Goal: Contribute content: Add original content to the website for others to see

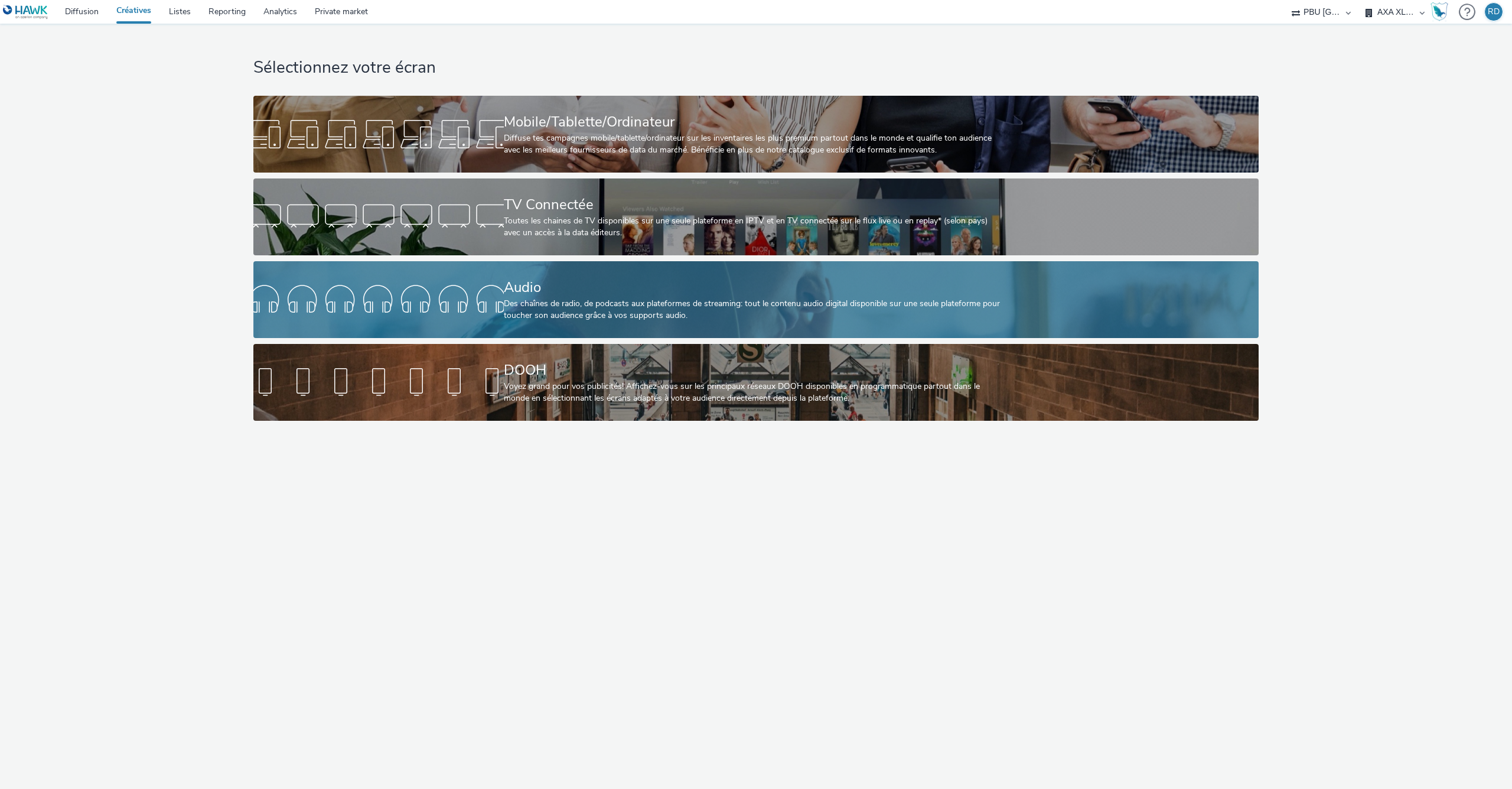
click at [635, 281] on div "Audio" at bounding box center [754, 287] width 500 height 20
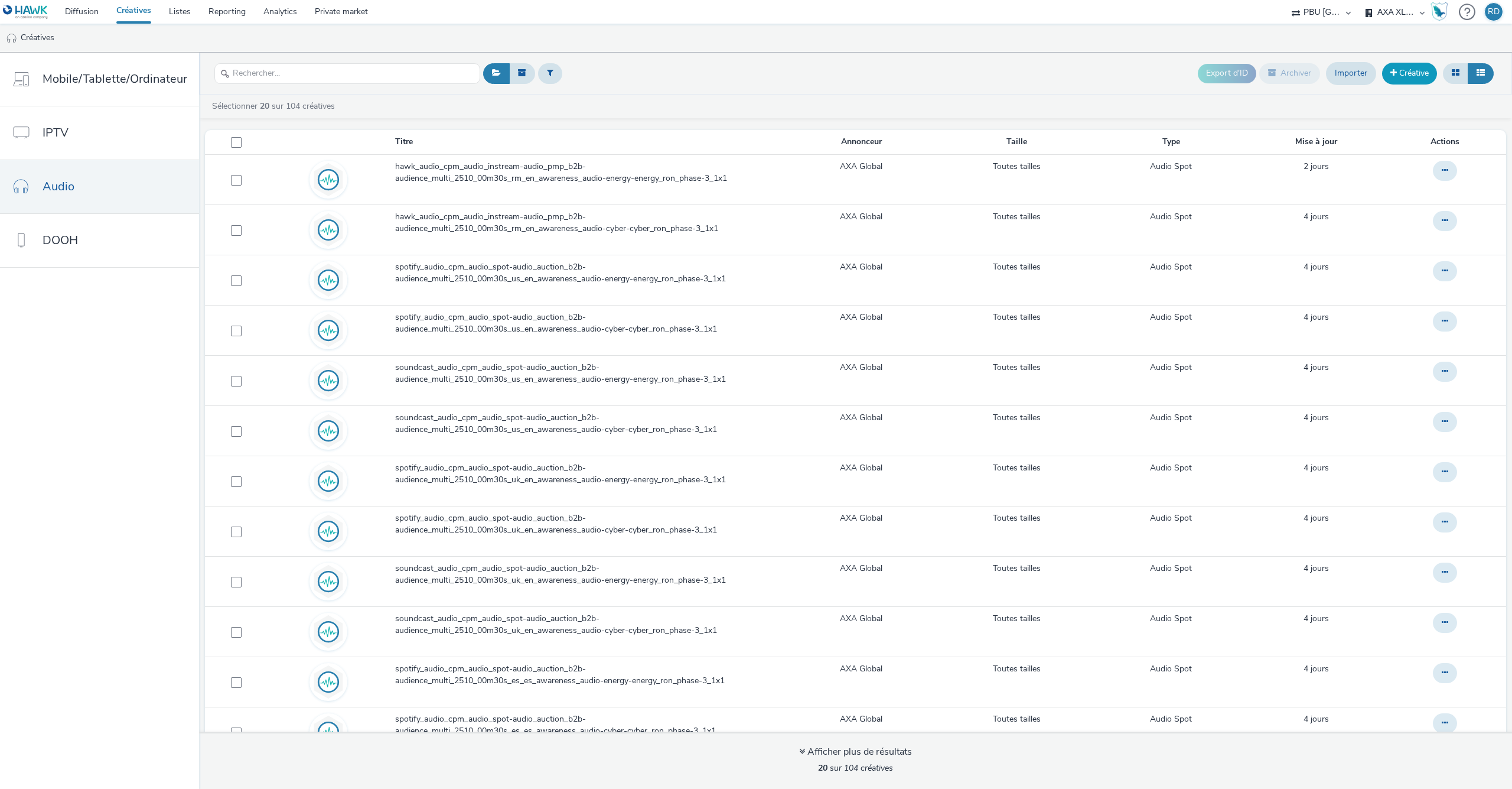
click at [1408, 71] on link "Créative" at bounding box center [1409, 73] width 55 height 21
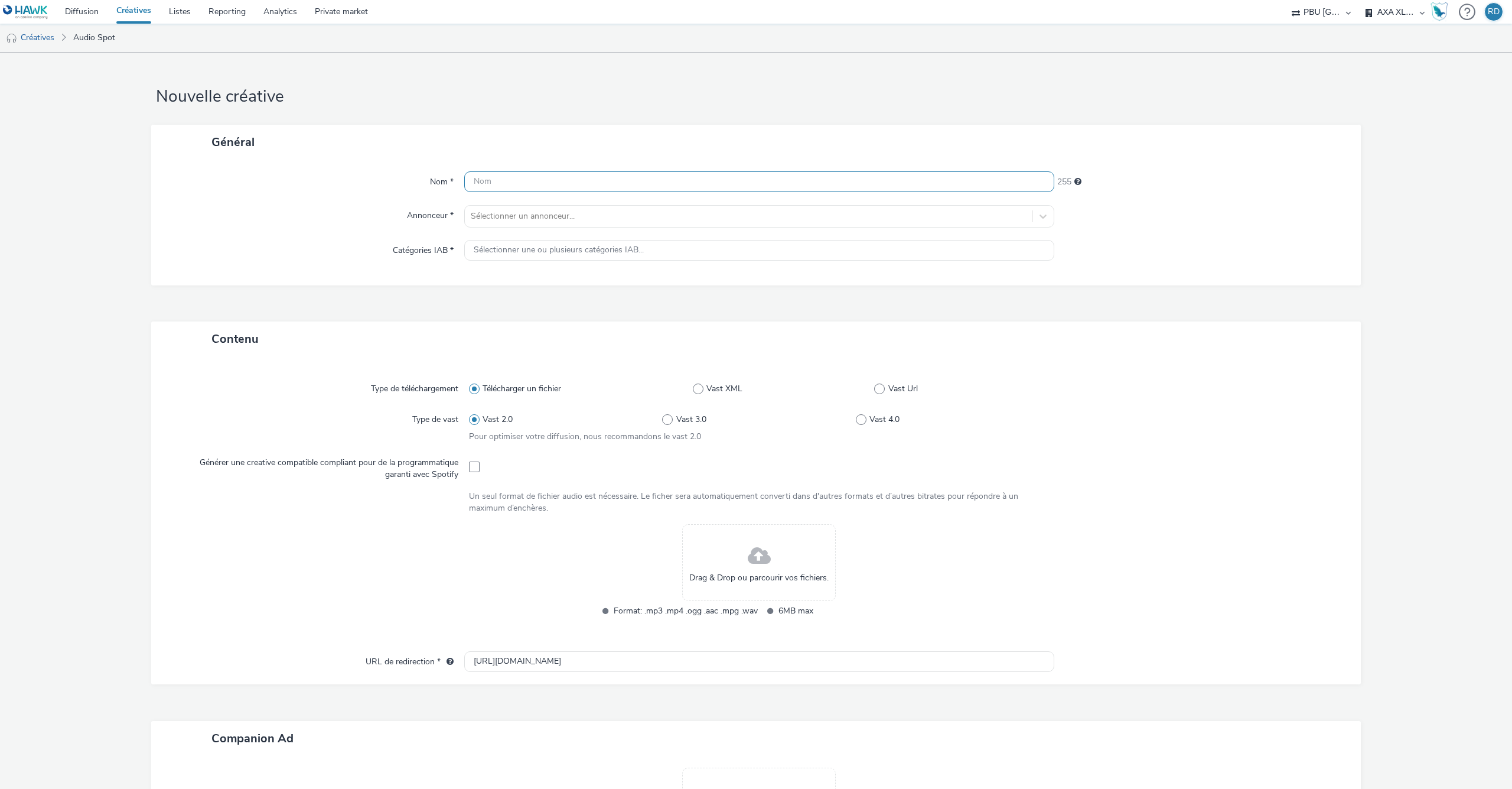
click at [680, 182] on input "text" at bounding box center [759, 181] width 590 height 20
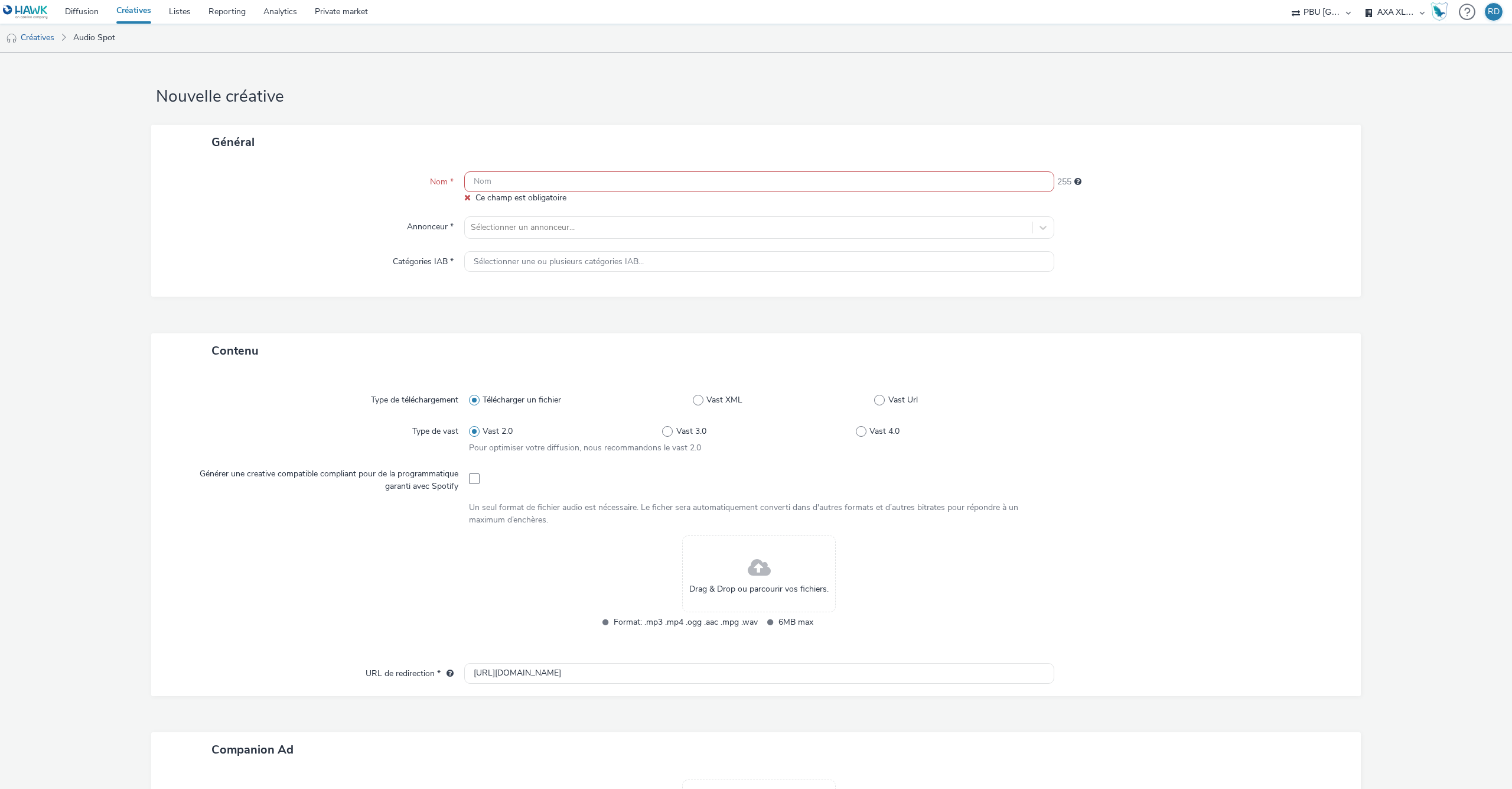
paste input "spotify_audio_cpm_audio_spot-audio_auction_b2b-audience_multi_2510_00m30s_ca_en…"
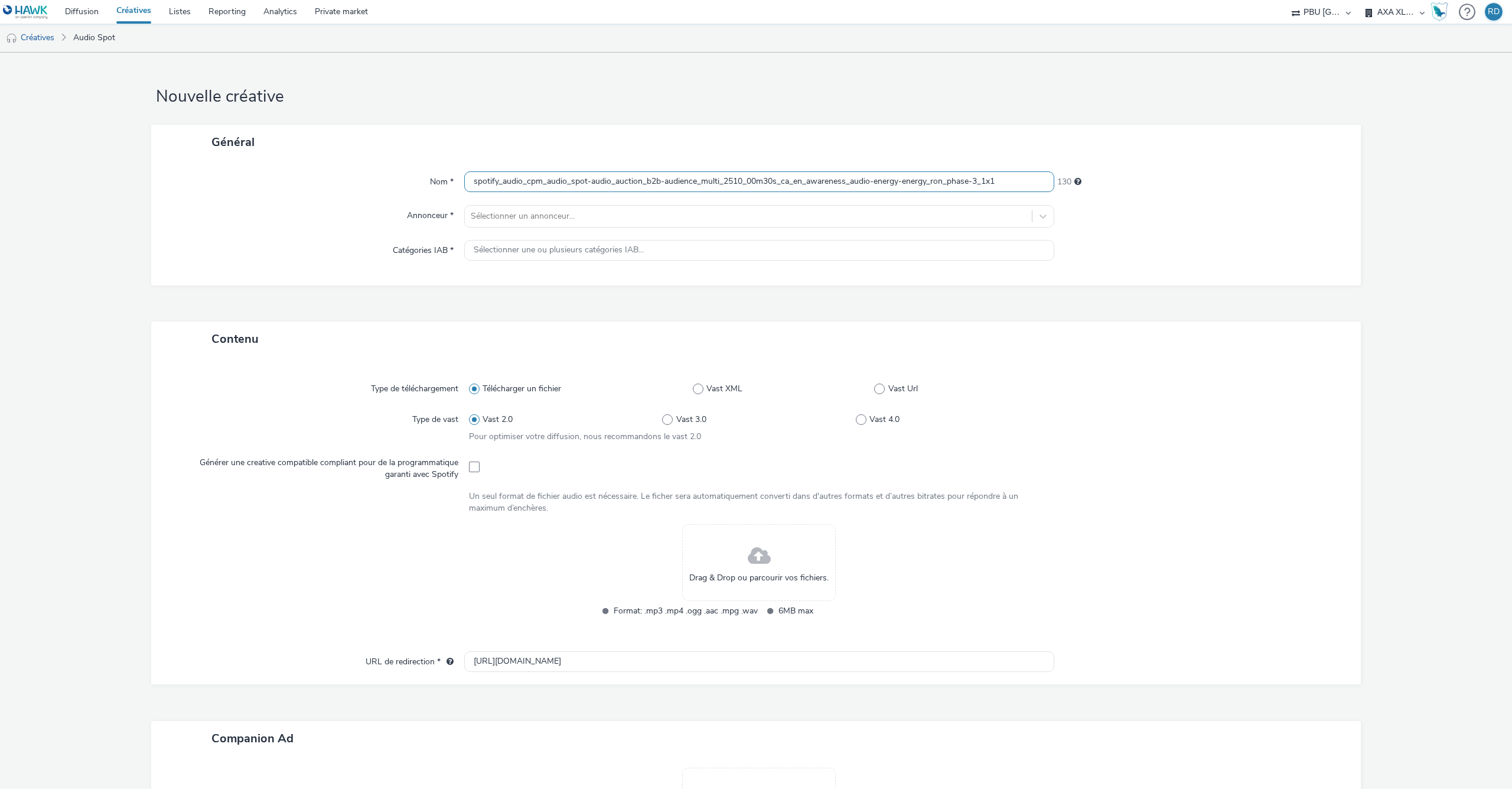
type input "spotify_audio_cpm_audio_spot-audio_auction_b2b-audience_multi_2510_00m30s_ca_en…"
click at [877, 383] on div "Télécharger un fichier Vast XML Vast Url" at bounding box center [759, 388] width 580 height 21
click at [879, 390] on span at bounding box center [880, 389] width 11 height 11
click at [879, 390] on input "Vast Url" at bounding box center [878, 388] width 8 height 8
radio input "false"
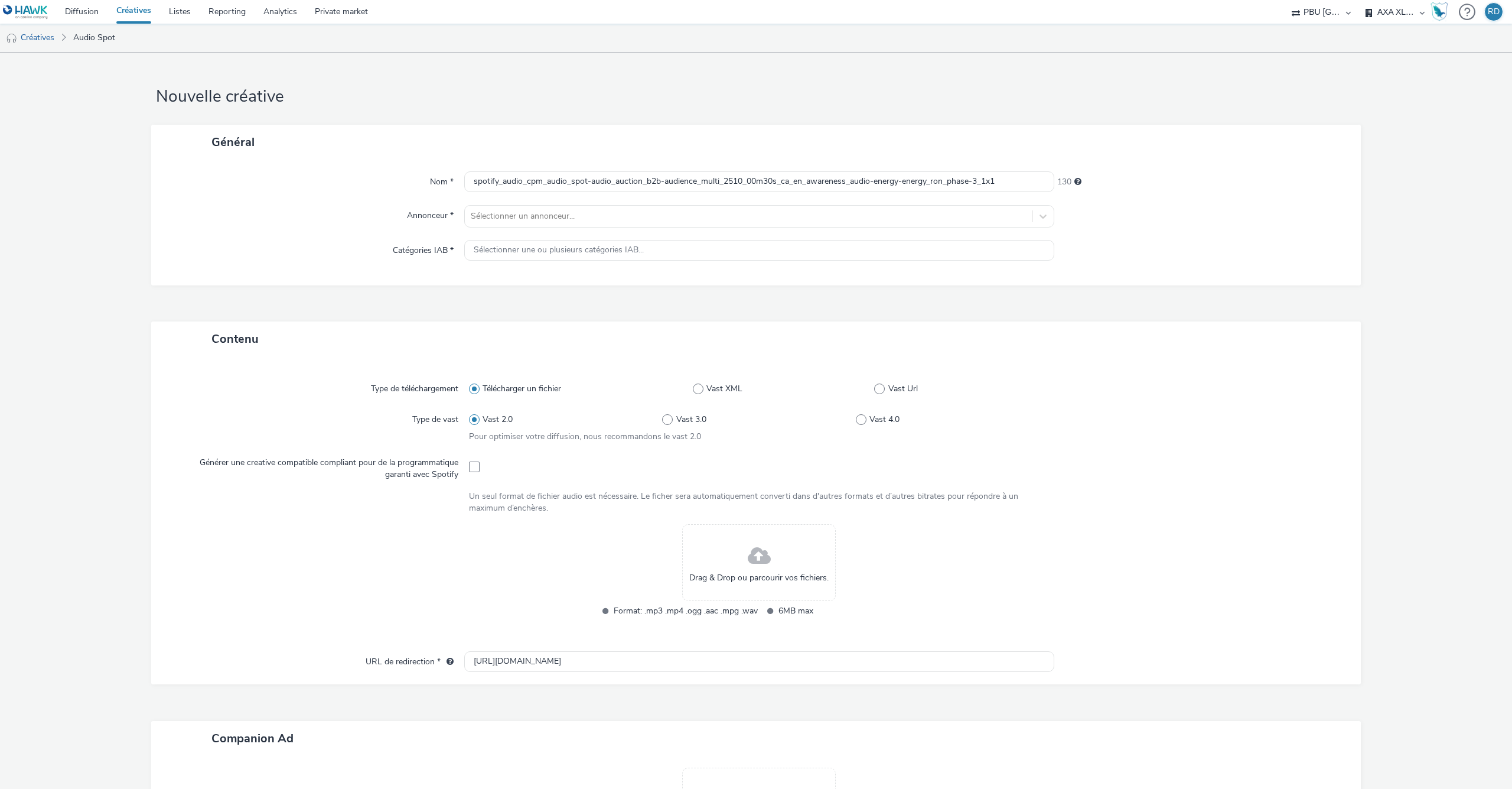
radio input "true"
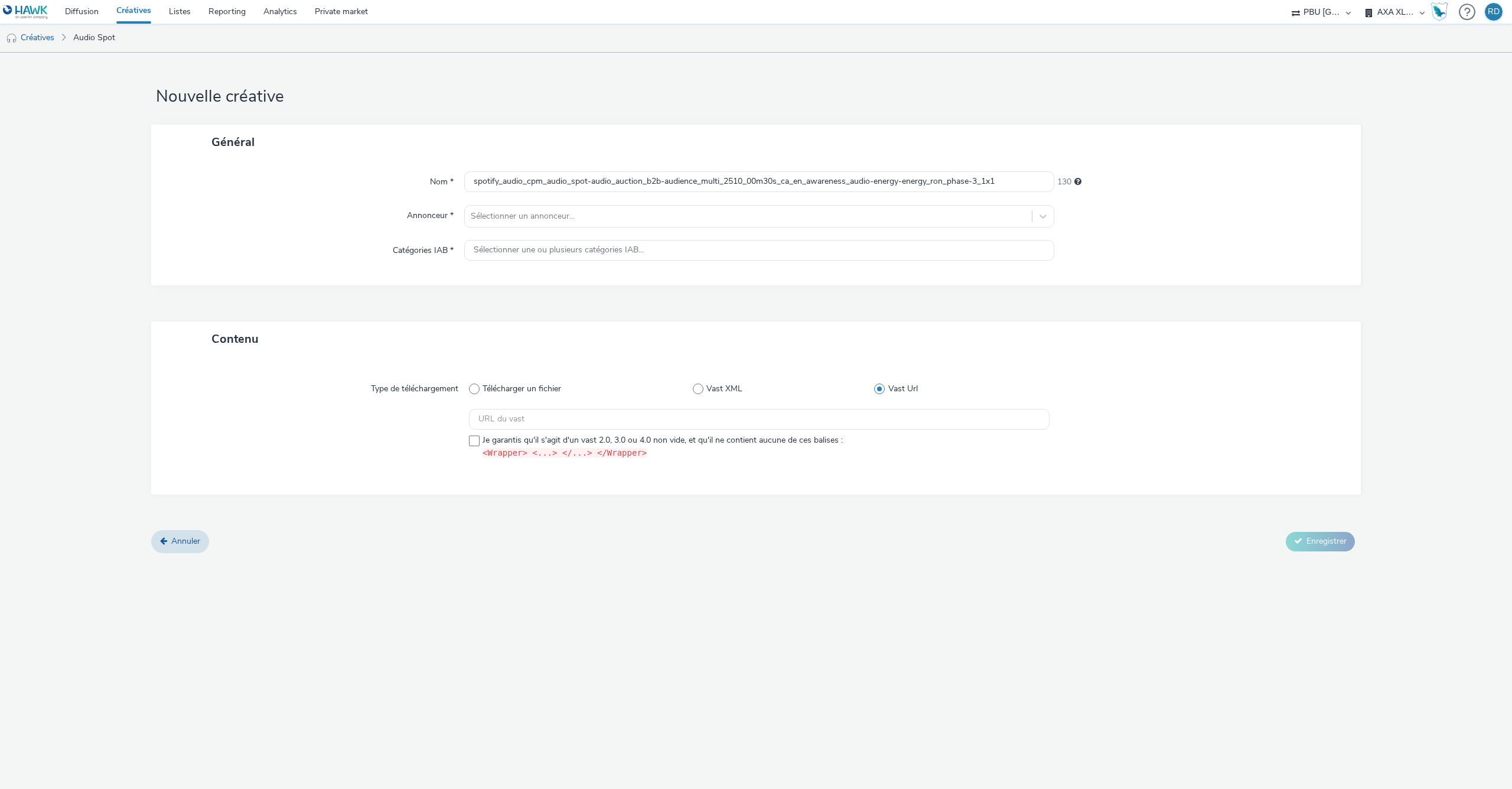
click at [803, 432] on div "Je garantis qu'il s'agit d'un vast 2.0, 3.0 ou 4.0 non vide, et qu'il ne contie…" at bounding box center [759, 434] width 580 height 50
click at [790, 423] on input "text" at bounding box center [759, 419] width 580 height 20
paste input "https://[DOMAIN_NAME]/ddm/pfadx/N105603.159072SPOTIFY2/B34074761.430786533;sz=0…"
type input "https://[DOMAIN_NAME]/ddm/pfadx/N105603.159072SPOTIFY2/B34074761.430786533;sz=0…"
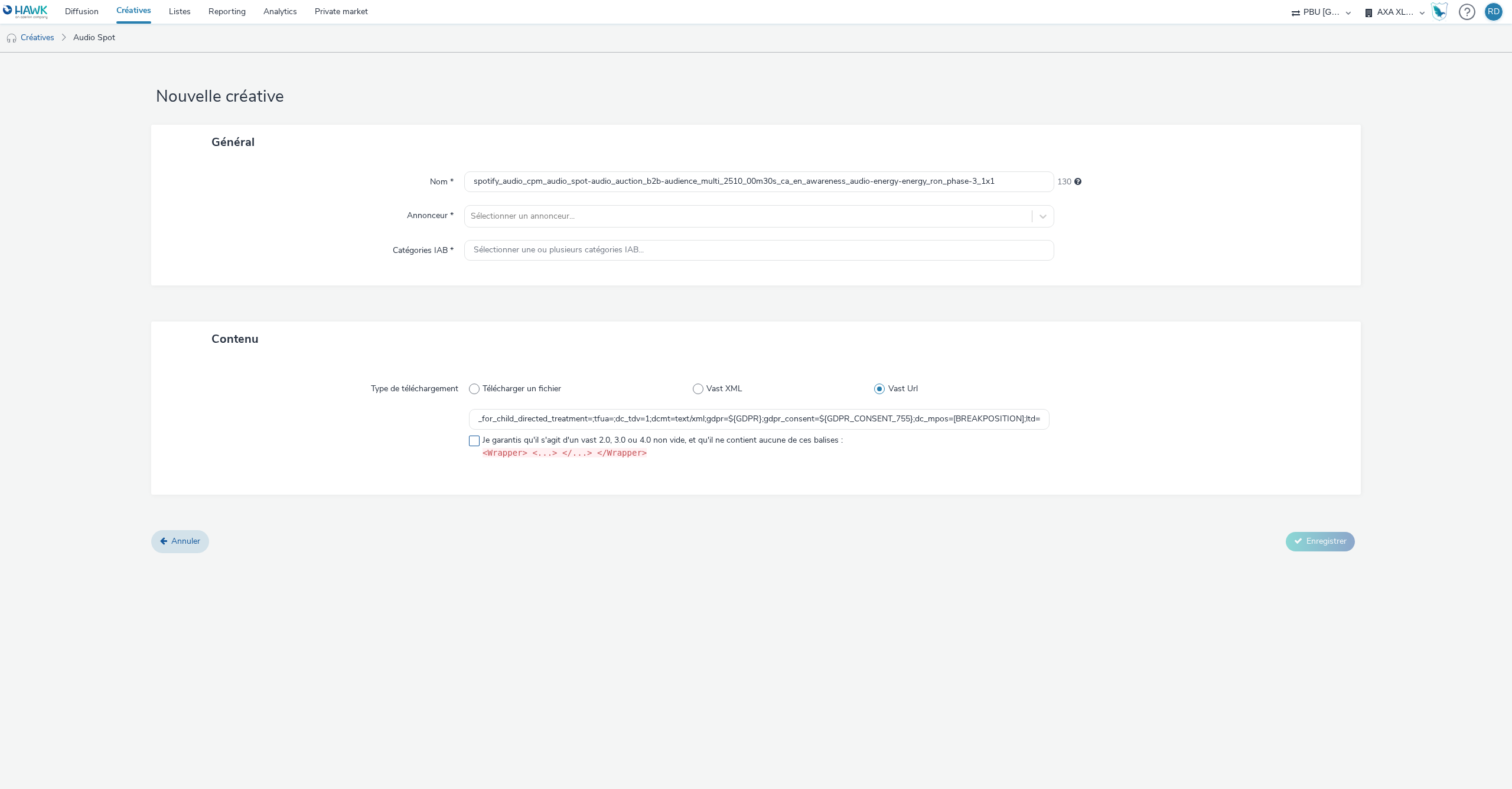
click at [475, 443] on span at bounding box center [474, 441] width 11 height 11
checkbox input "true"
click at [1033, 420] on input "https://[DOMAIN_NAME]/ddm/pfadx/N105603.159072SPOTIFY2/B34074761.430786533;sz=0…" at bounding box center [759, 419] width 580 height 20
paste input "[URL][DOMAIN_NAME]"
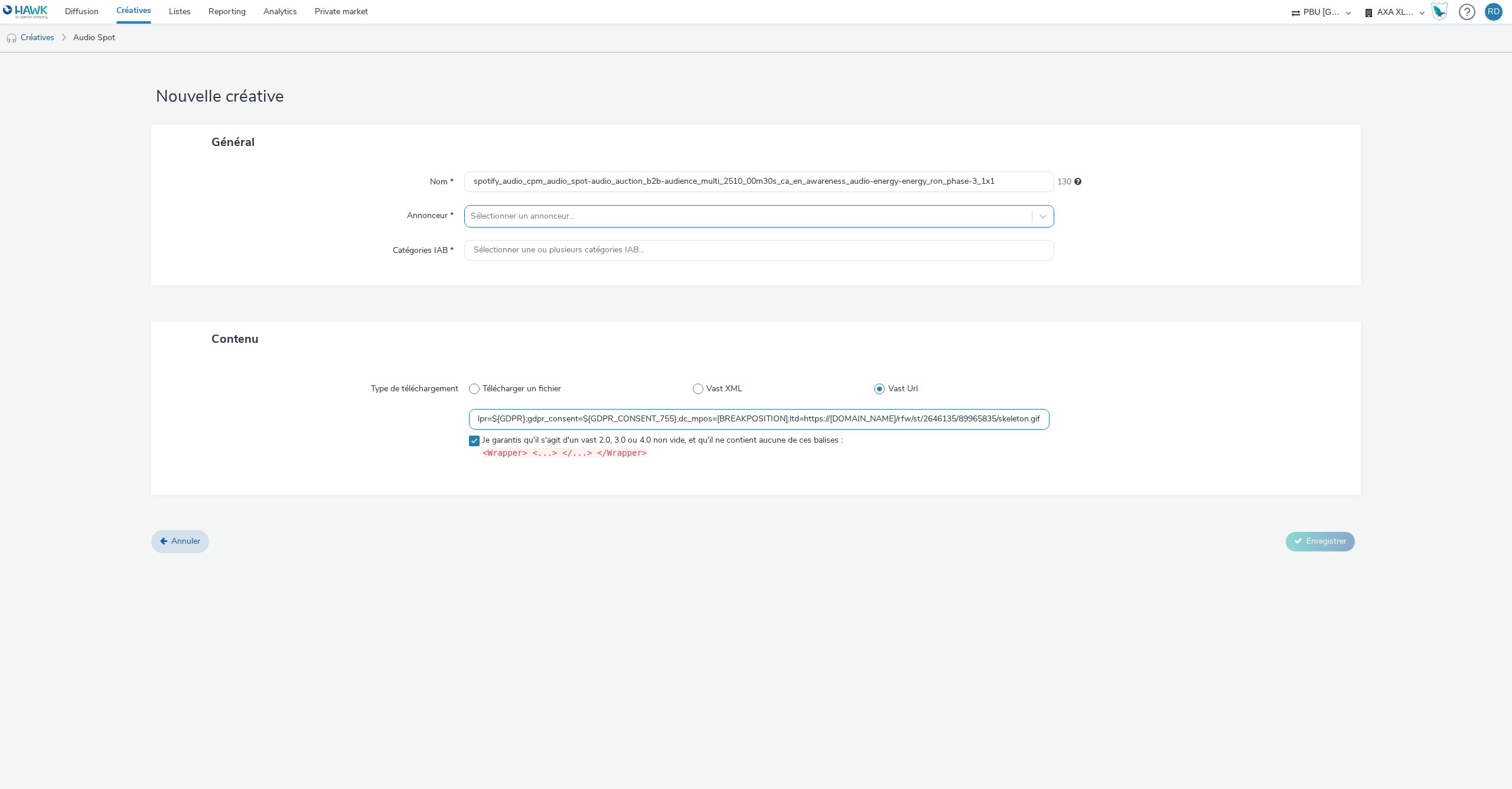
type input "https://[DOMAIN_NAME]/ddm/pfadx/N105603.159072SPOTIFY2/B34074761.430786533;sz=0…"
click at [555, 213] on div at bounding box center [748, 216] width 555 height 14
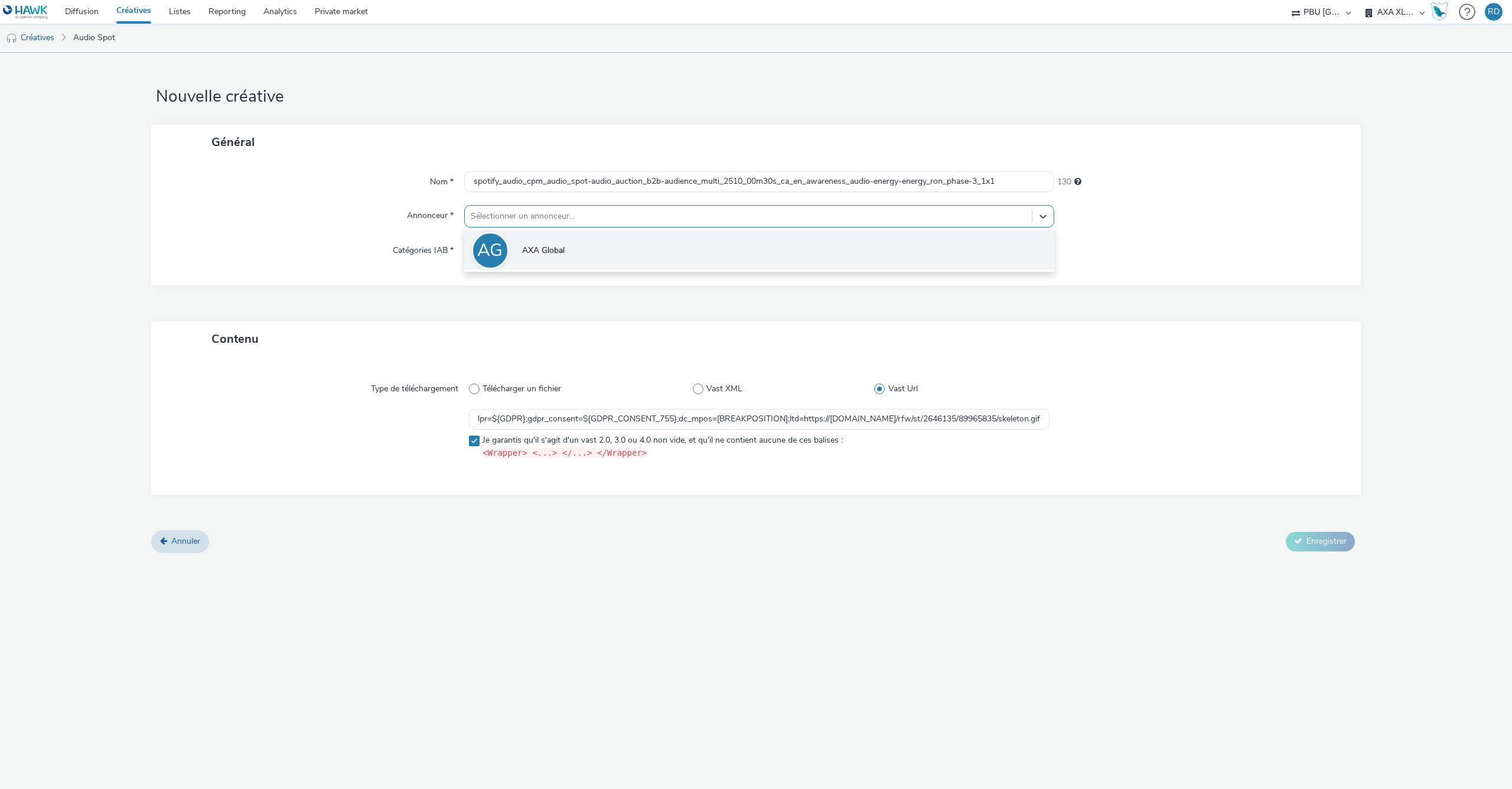
click at [542, 258] on li "AG AXA Global" at bounding box center [759, 250] width 590 height 40
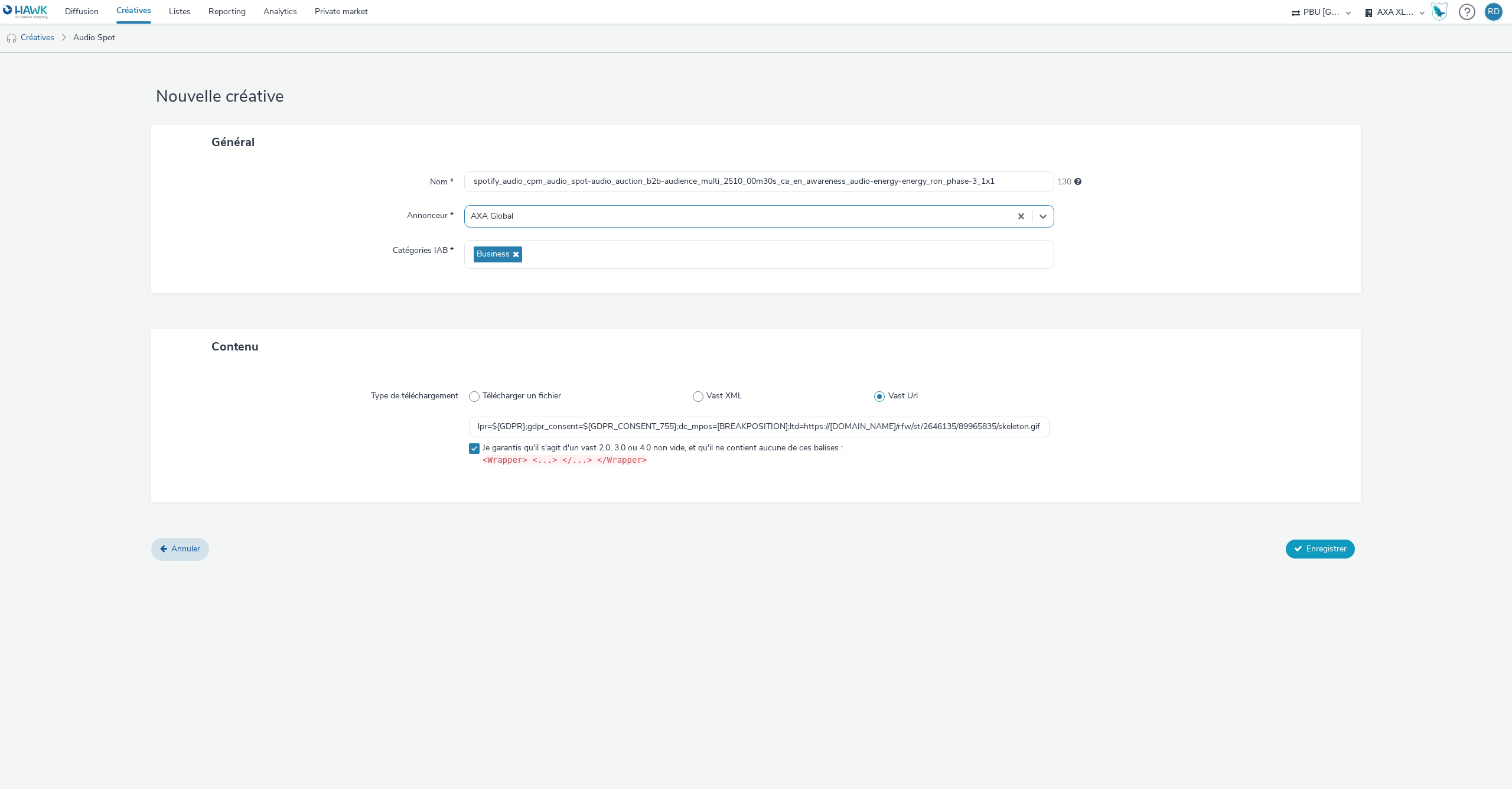
click at [1328, 549] on span "Enregistrer" at bounding box center [1327, 549] width 40 height 11
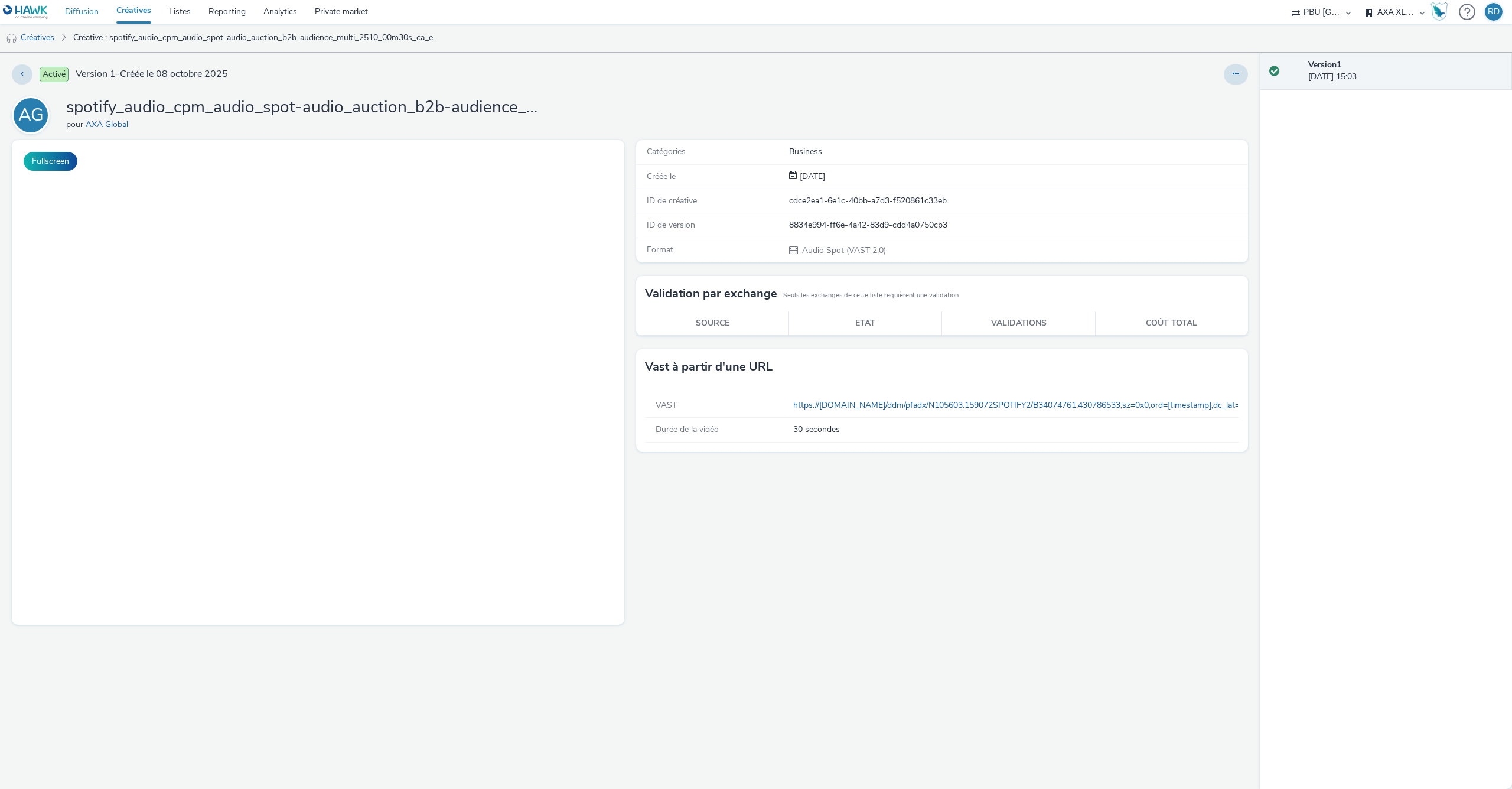
click at [87, 7] on link "Diffusion" at bounding box center [81, 11] width 51 height 23
